Goal: Book appointment/travel/reservation

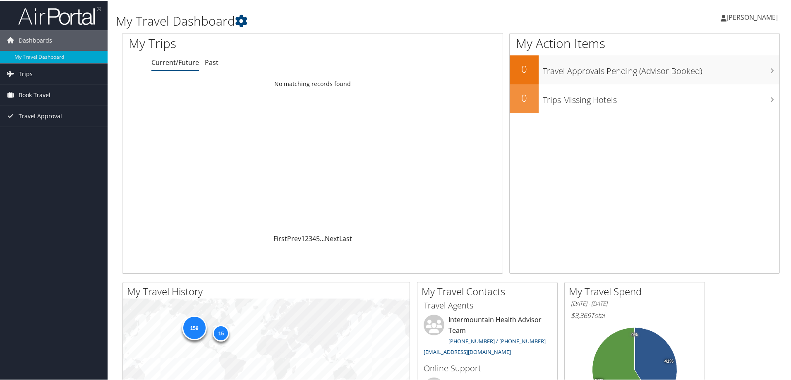
click at [51, 93] on link "Book Travel" at bounding box center [54, 94] width 108 height 21
click at [47, 136] on link "Book/Manage Online Trips" at bounding box center [54, 135] width 108 height 12
